Goal: Navigation & Orientation: Find specific page/section

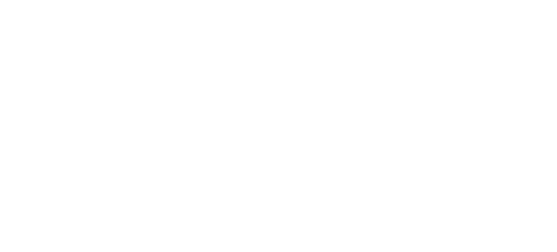
select select
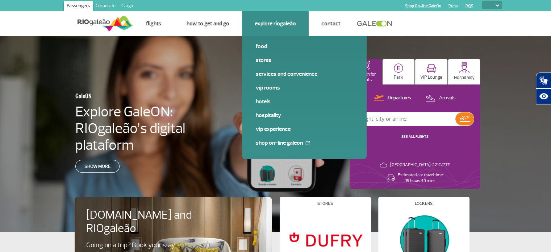
click at [263, 103] on link "Hotels" at bounding box center [304, 101] width 97 height 8
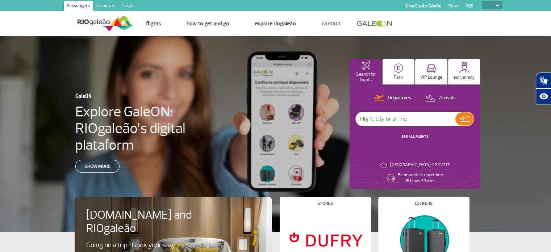
click at [499, 5] on select "PT ENG ESP" at bounding box center [492, 5] width 20 height 8
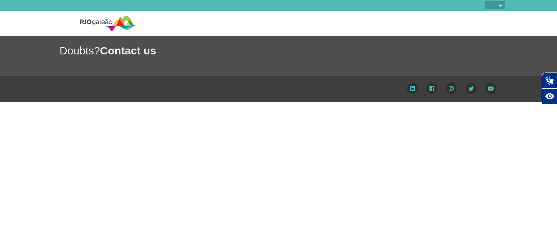
select select
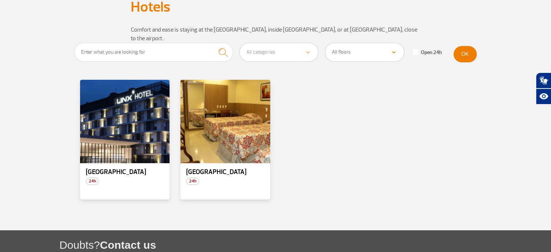
scroll to position [65, 0]
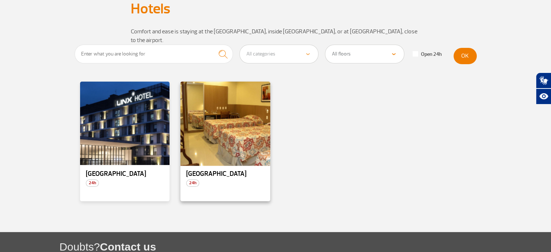
click at [237, 151] on div at bounding box center [225, 123] width 91 height 85
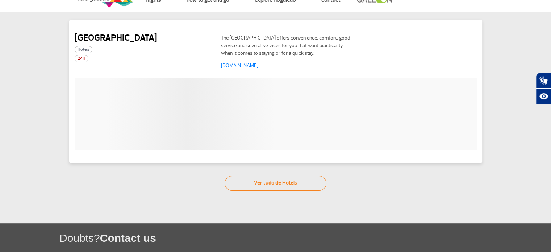
scroll to position [20, 0]
